Goal: Task Accomplishment & Management: Use online tool/utility

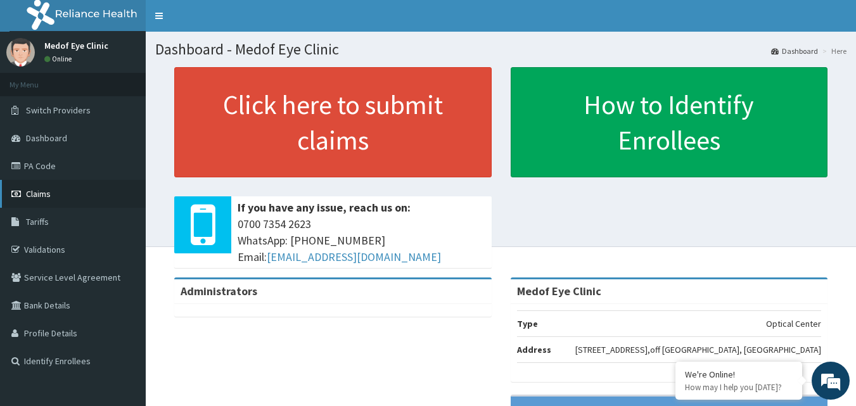
click at [36, 193] on span "Claims" at bounding box center [38, 193] width 25 height 11
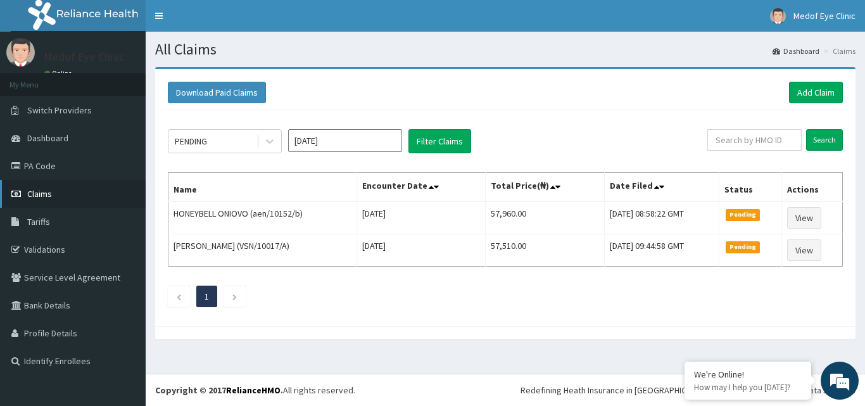
click at [47, 189] on span "Claims" at bounding box center [39, 193] width 25 height 11
click at [56, 193] on link "Claims" at bounding box center [73, 194] width 146 height 28
click at [49, 174] on link "PA Code" at bounding box center [73, 166] width 146 height 28
click at [357, 340] on div "Download Paid Claims Add Claim × Note you can only download claims within a max…" at bounding box center [506, 209] width 720 height 285
